Goal: Navigation & Orientation: Find specific page/section

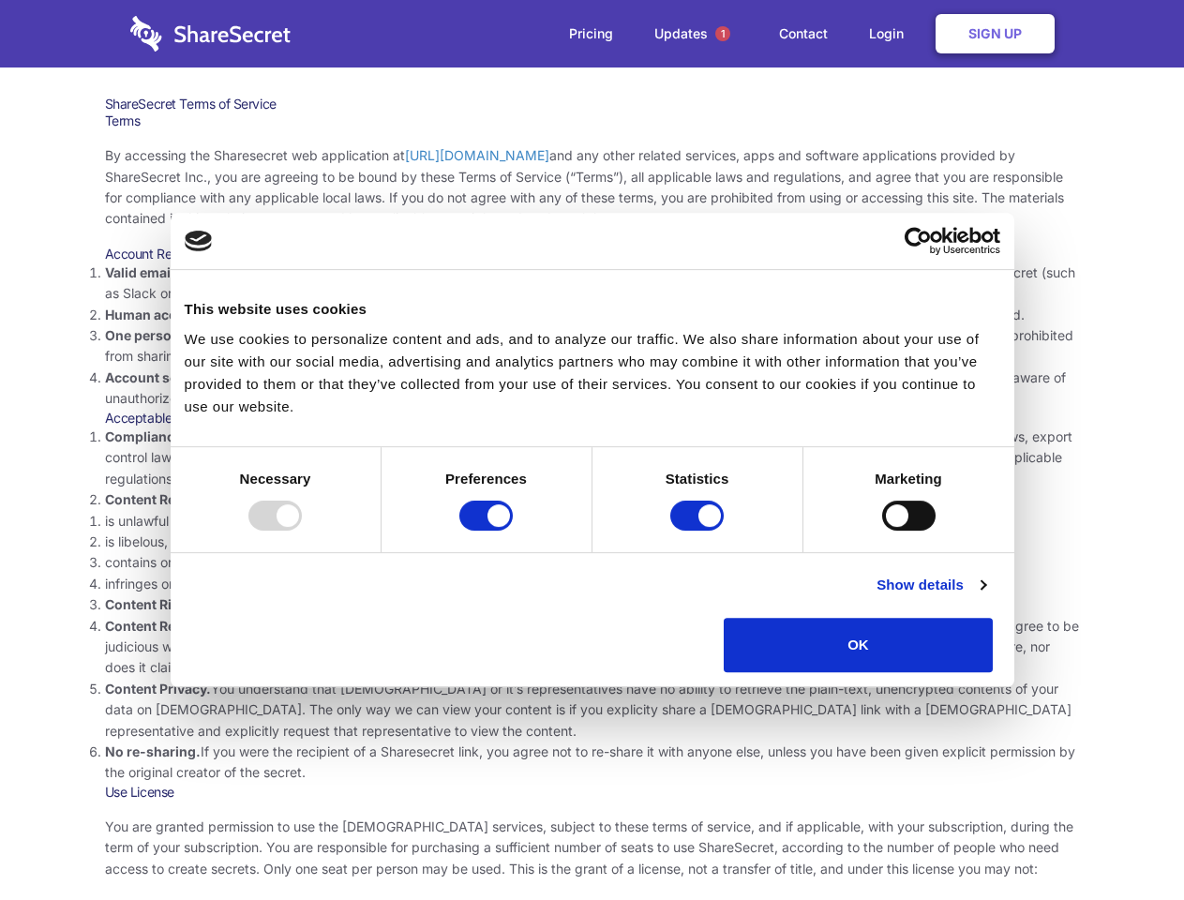
click at [592, 450] on li "Compliance with local laws and regulations. Your use of the Sharesecret must no…" at bounding box center [592, 458] width 975 height 63
click at [302, 531] on div at bounding box center [274, 516] width 53 height 30
click at [513, 531] on input "Preferences" at bounding box center [485, 516] width 53 height 30
checkbox input "false"
click at [699, 531] on input "Statistics" at bounding box center [696, 516] width 53 height 30
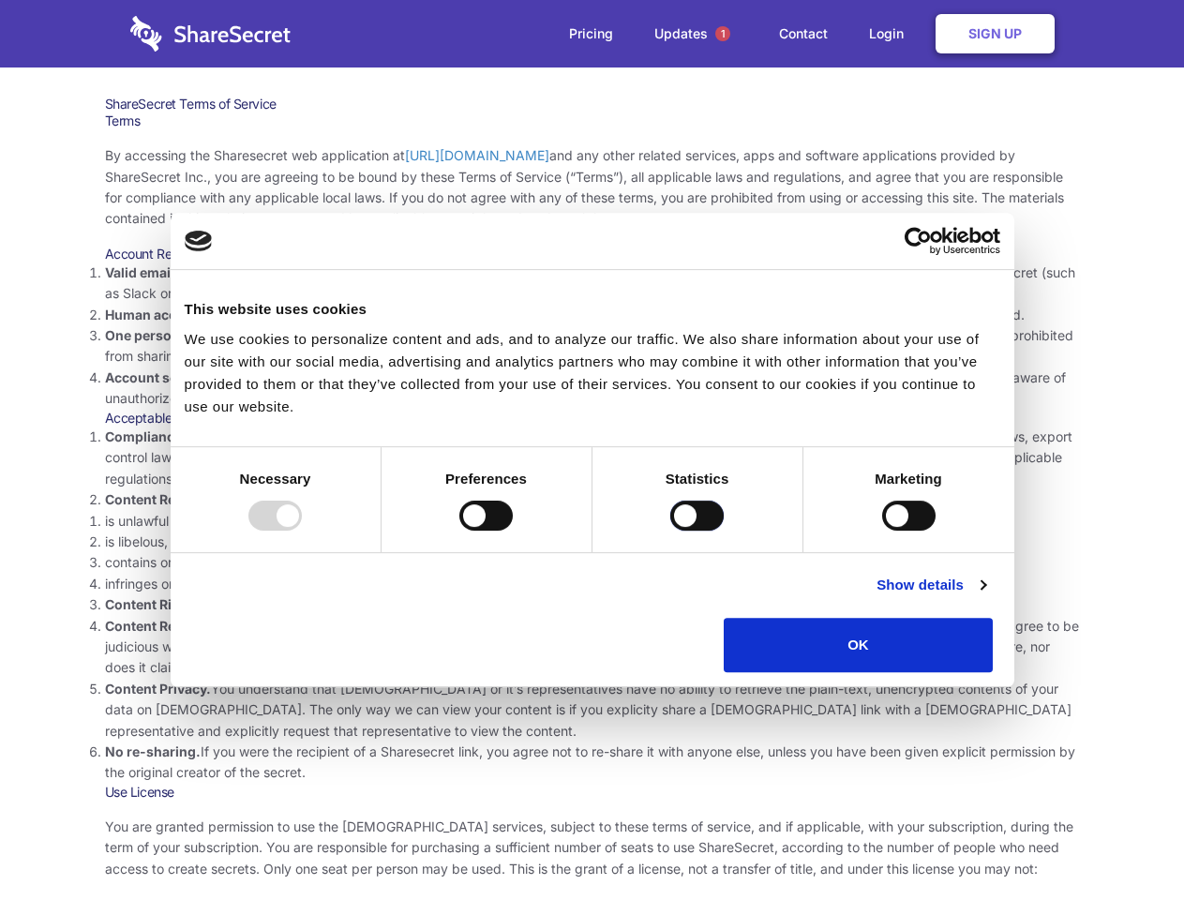
checkbox input "false"
click at [882, 531] on input "Marketing" at bounding box center [908, 516] width 53 height 30
checkbox input "true"
click at [985, 596] on link "Show details" at bounding box center [931, 585] width 109 height 22
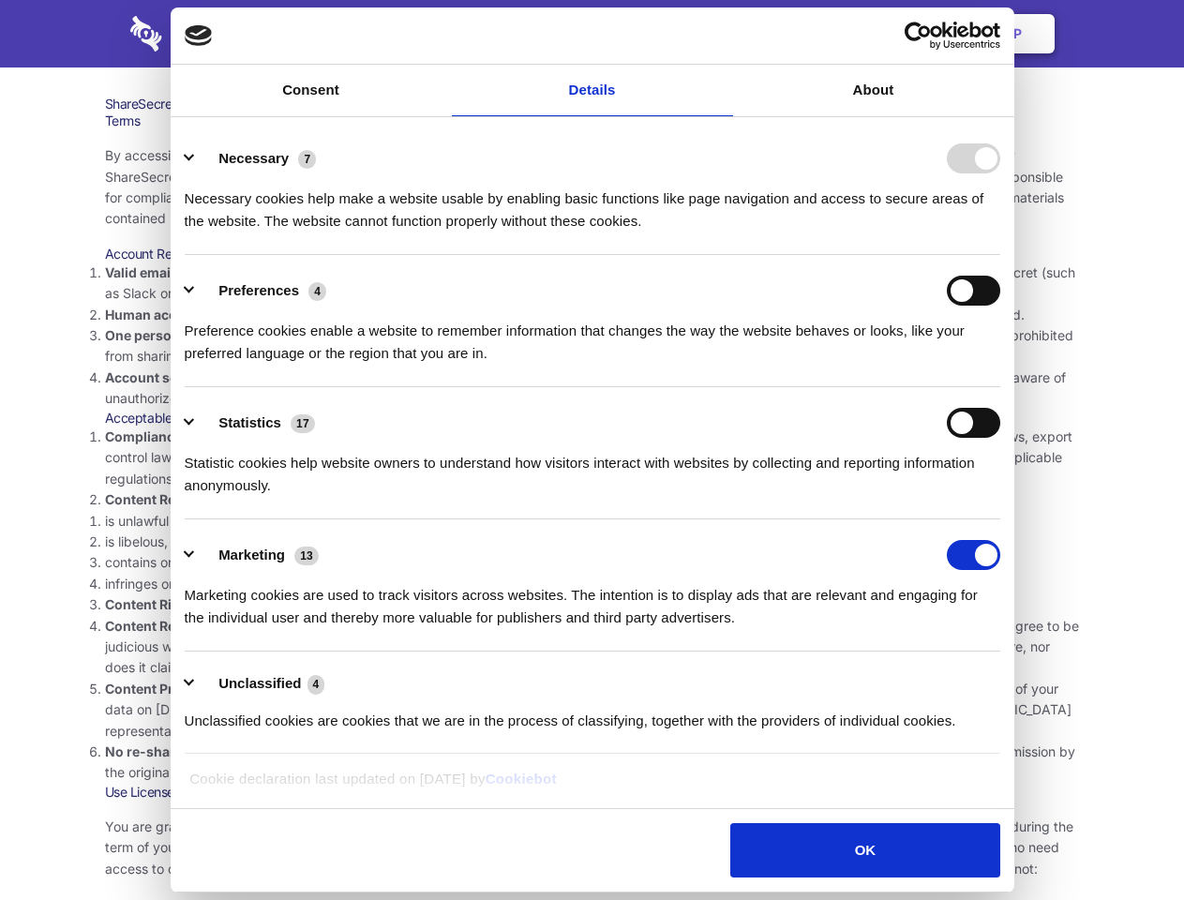
click at [1036, 679] on li "Content Privacy. You understand that Sharesecret or it’s representatives have n…" at bounding box center [592, 710] width 975 height 63
click at [722, 34] on span "1" at bounding box center [722, 33] width 15 height 15
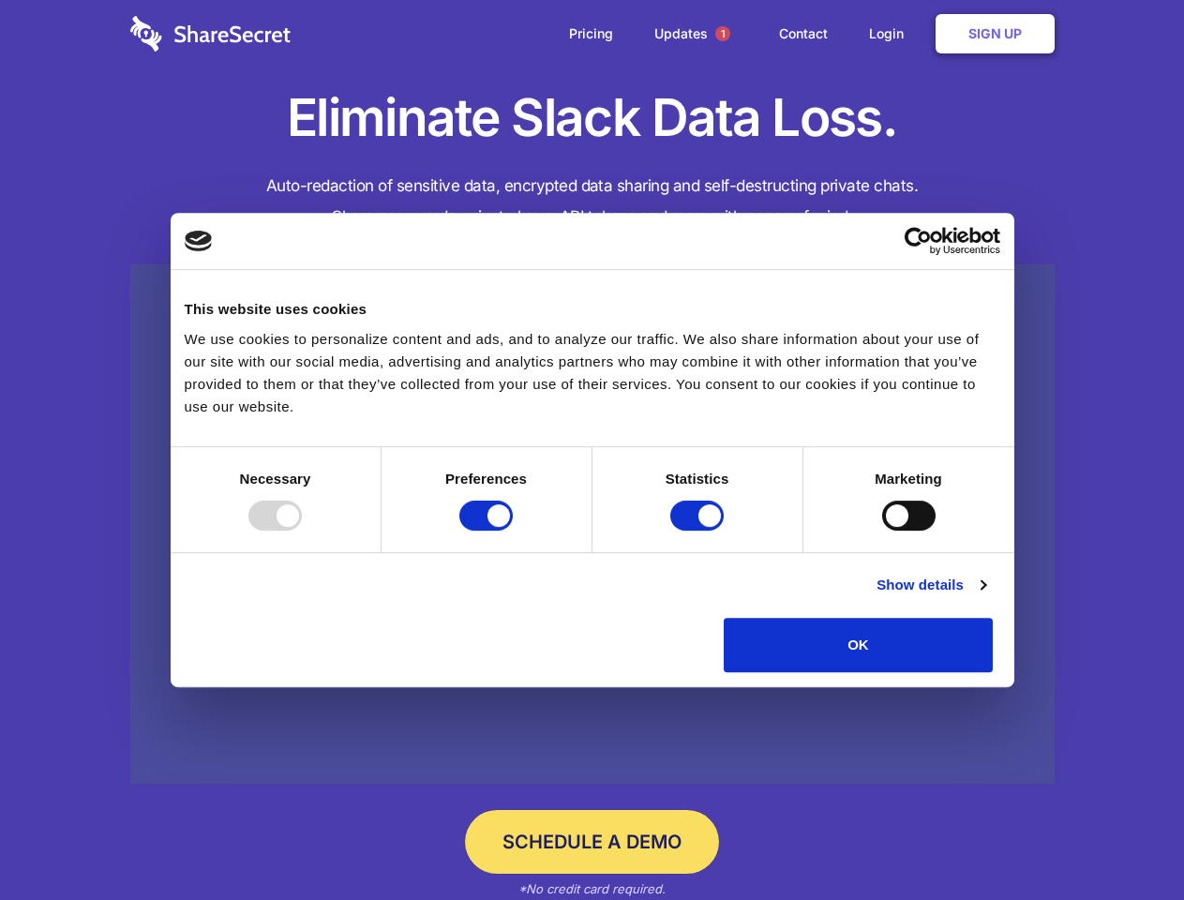
click at [302, 531] on div at bounding box center [274, 516] width 53 height 30
click at [513, 531] on input "Preferences" at bounding box center [485, 516] width 53 height 30
checkbox input "false"
click at [699, 531] on input "Statistics" at bounding box center [696, 516] width 53 height 30
checkbox input "false"
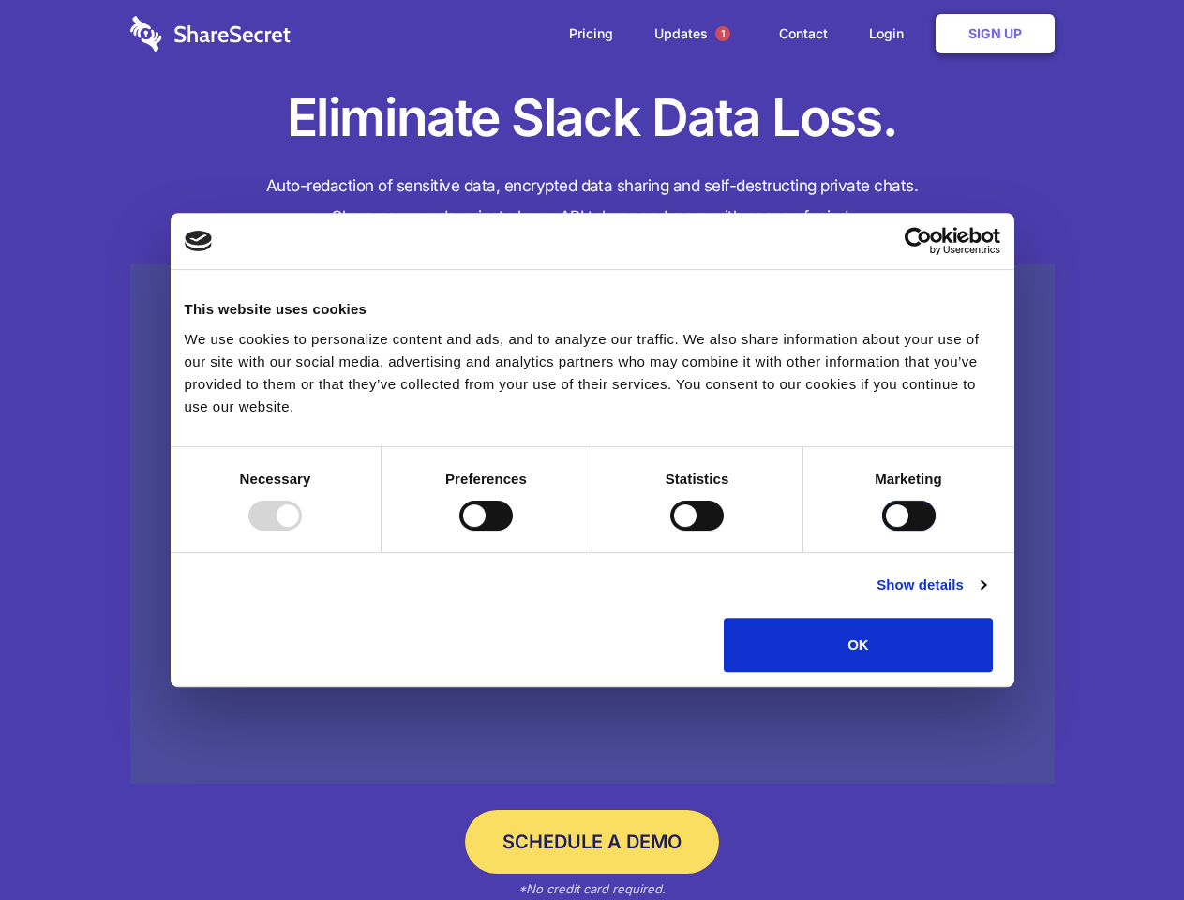
click at [882, 531] on input "Marketing" at bounding box center [908, 516] width 53 height 30
checkbox input "true"
click at [985, 596] on link "Show details" at bounding box center [931, 585] width 109 height 22
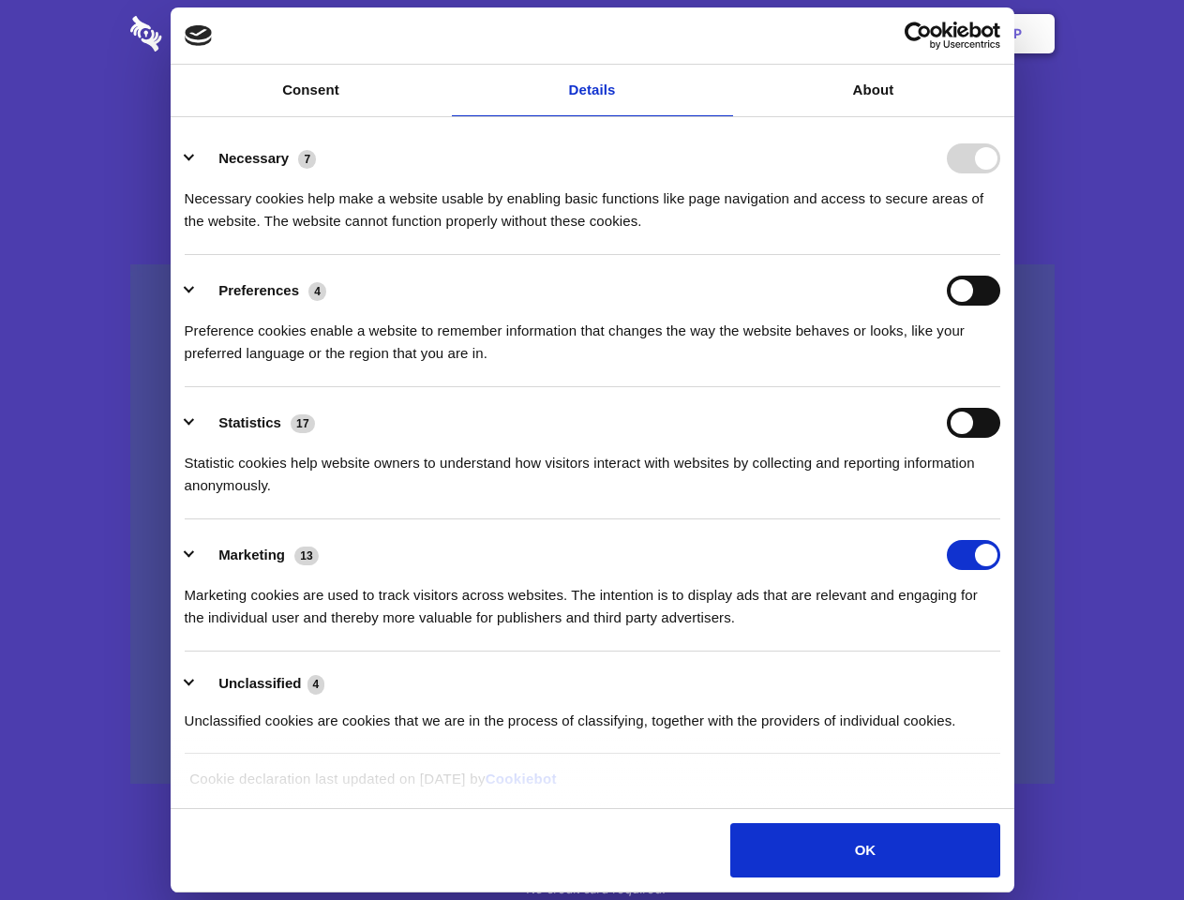
click at [1000, 255] on li "Necessary 7 Necessary cookies help make a website usable by enabling basic func…" at bounding box center [593, 189] width 816 height 132
click at [722, 34] on span "1" at bounding box center [722, 33] width 15 height 15
